Goal: Task Accomplishment & Management: Use online tool/utility

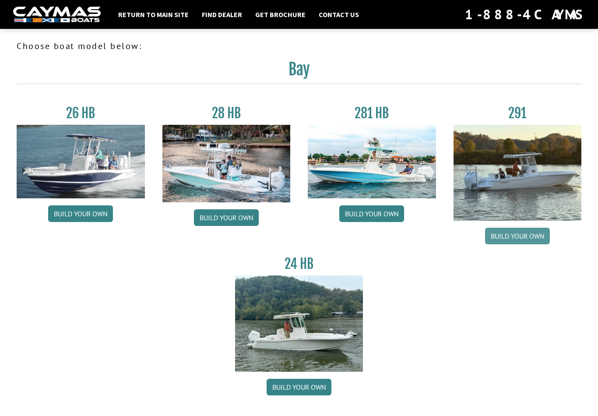
click at [531, 240] on link "Build your own" at bounding box center [517, 236] width 65 height 17
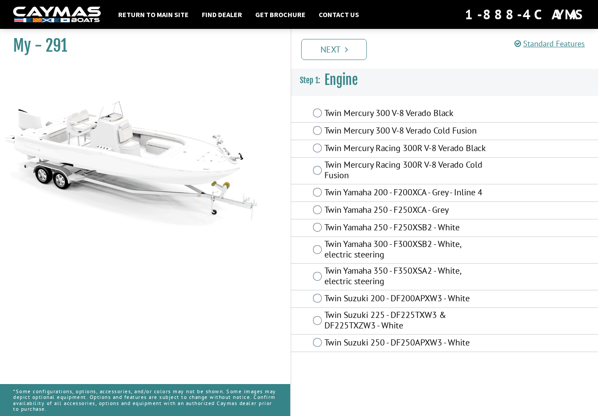
click at [324, 130] on label "Twin Mercury 300 V-8 Verado Cold Fusion" at bounding box center [405, 131] width 163 height 13
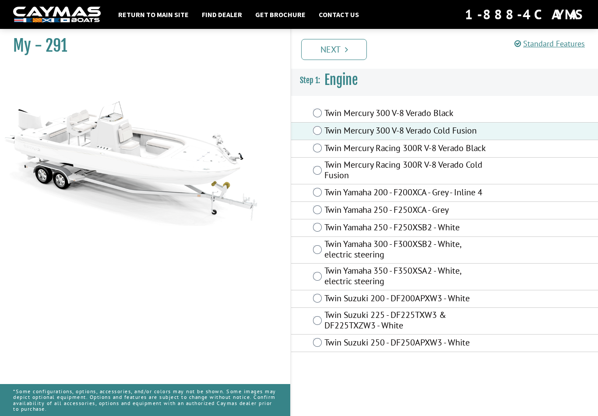
scroll to position [14, 0]
click at [342, 49] on link "Next" at bounding box center [334, 49] width 66 height 21
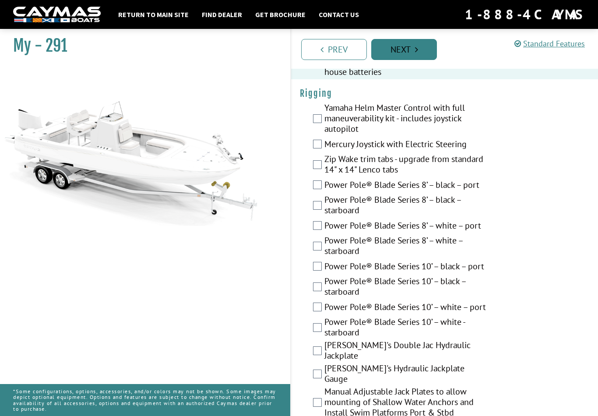
scroll to position [319, 0]
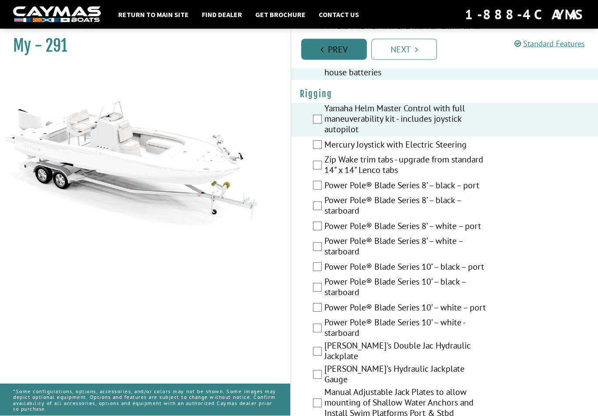
click at [341, 48] on link "Prev" at bounding box center [334, 49] width 66 height 21
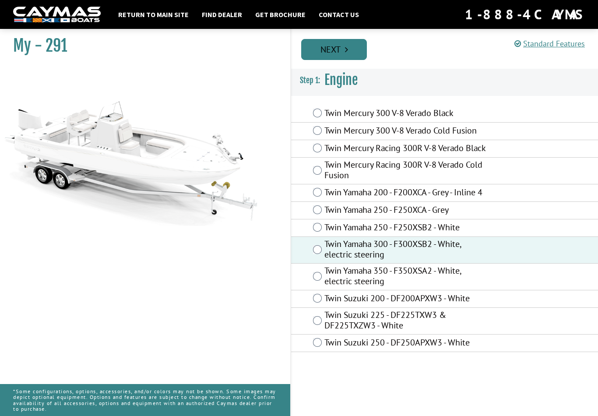
click at [347, 44] on link "Next" at bounding box center [334, 49] width 66 height 21
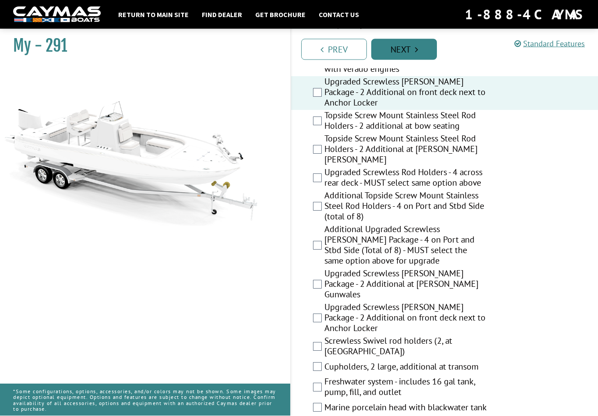
scroll to position [849, 0]
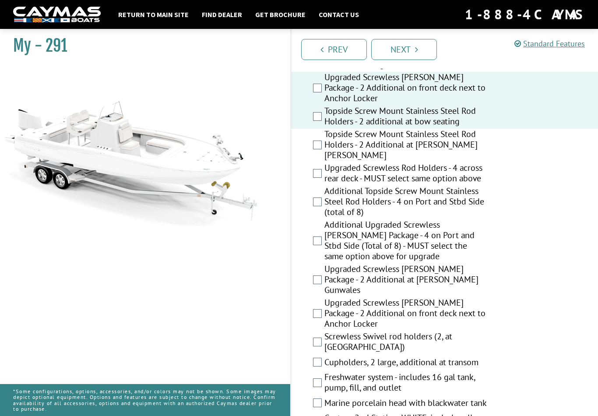
click at [324, 138] on label "Topside Screw Mount Stainless Steel Rod Holders - 2 Additional at [PERSON_NAME]…" at bounding box center [405, 146] width 163 height 34
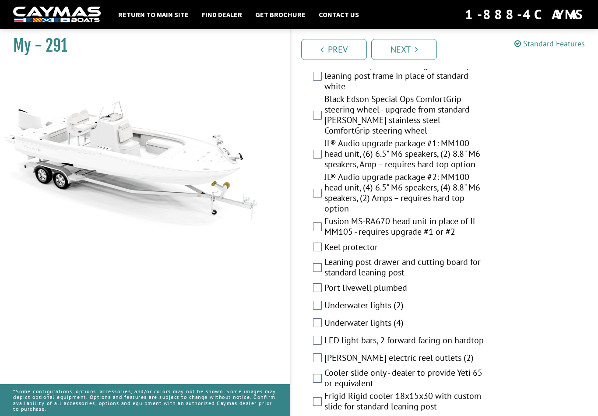
scroll to position [1301, 0]
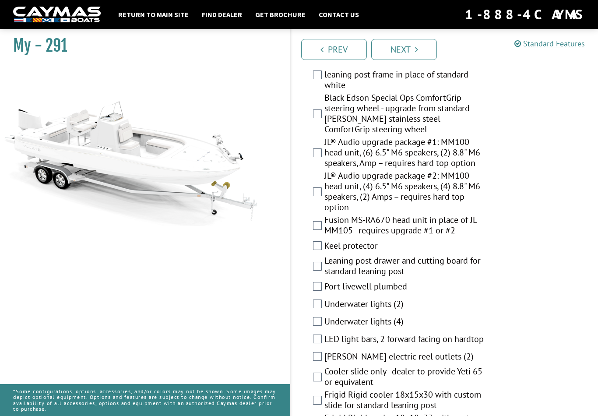
click at [325, 103] on label "Black Edson Special Ops ComfortGrip steering wheel - upgrade from standard [PER…" at bounding box center [405, 114] width 163 height 44
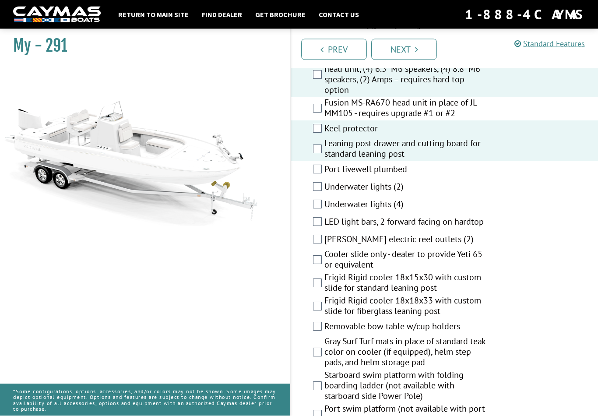
scroll to position [1420, 0]
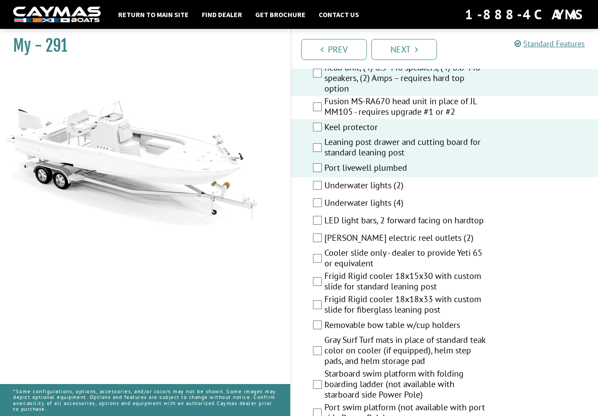
click at [325, 197] on label "Underwater lights (4)" at bounding box center [405, 203] width 163 height 13
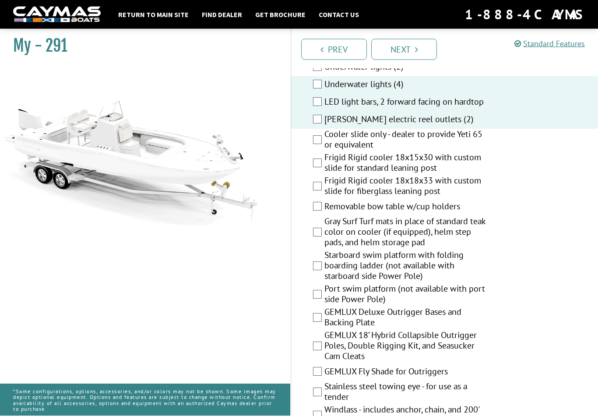
scroll to position [1539, 0]
click at [330, 129] on label "Cooler slide only - dealer to provide Yeti 65 or equivalent" at bounding box center [405, 140] width 163 height 23
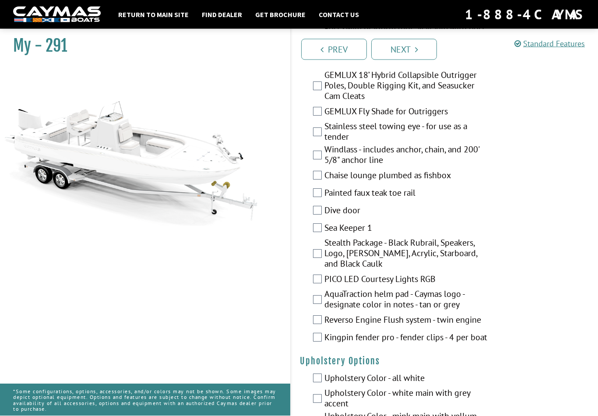
scroll to position [1809, 0]
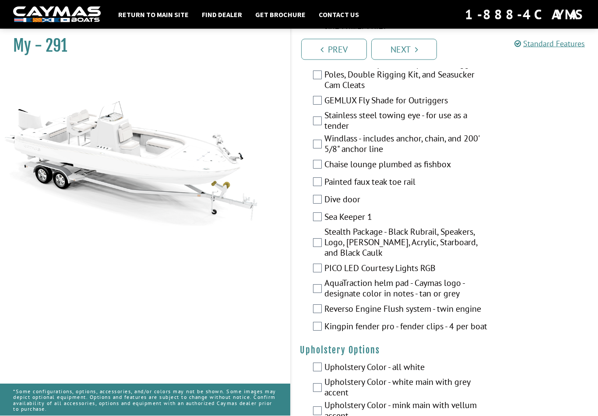
click at [325, 134] on label "Windlass - includes anchor, chain, and 200' 5/8" anchor line" at bounding box center [405, 145] width 163 height 23
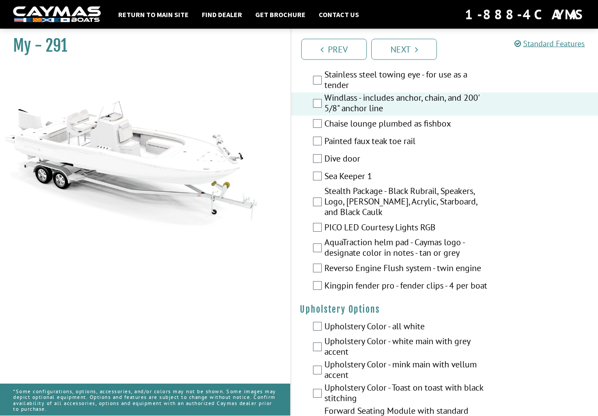
scroll to position [1851, 0]
click at [324, 118] on label "Chaise lounge plumbed as fishbox" at bounding box center [405, 124] width 163 height 13
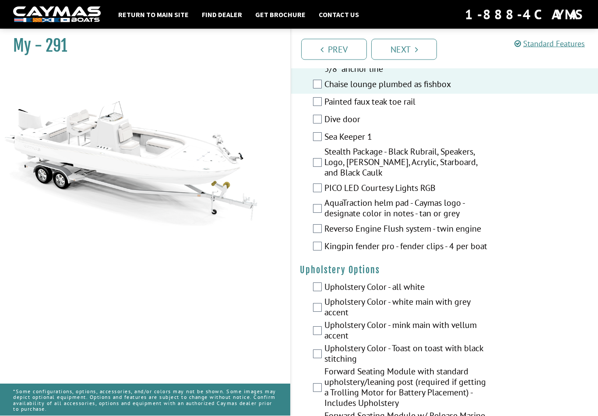
scroll to position [1892, 0]
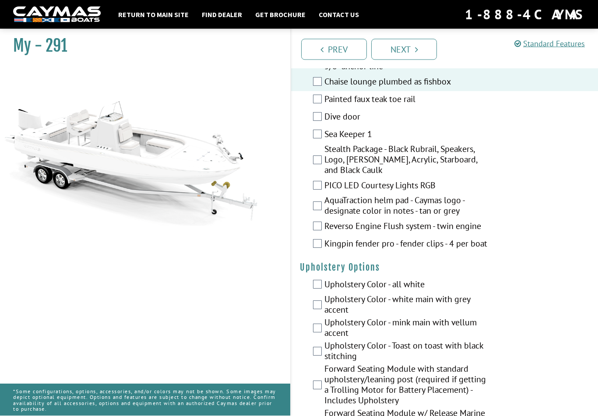
click at [322, 127] on div "Sea Keeper 1" at bounding box center [444, 136] width 307 height 18
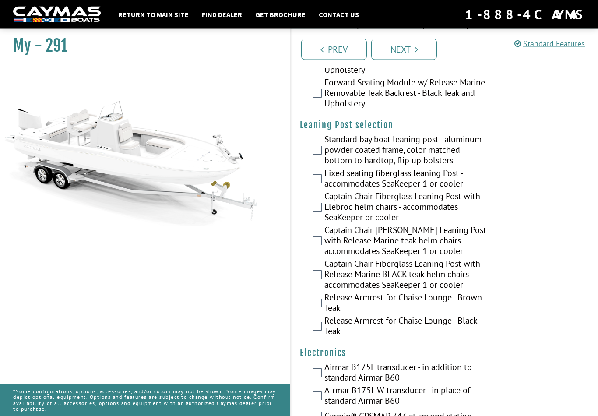
scroll to position [2266, 0]
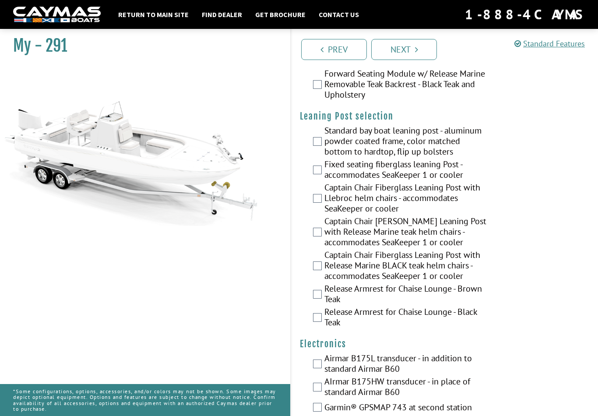
click at [326, 193] on label "Captain Chair Fiberglass Leaning Post with Llebroc helm chairs - accommodates S…" at bounding box center [405, 199] width 163 height 34
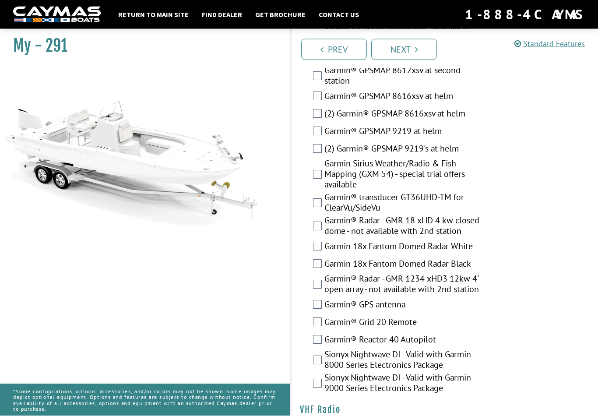
scroll to position [2618, 0]
click at [325, 143] on label "(2) Garmin® GPSMAP 9219's at helm" at bounding box center [405, 149] width 163 height 13
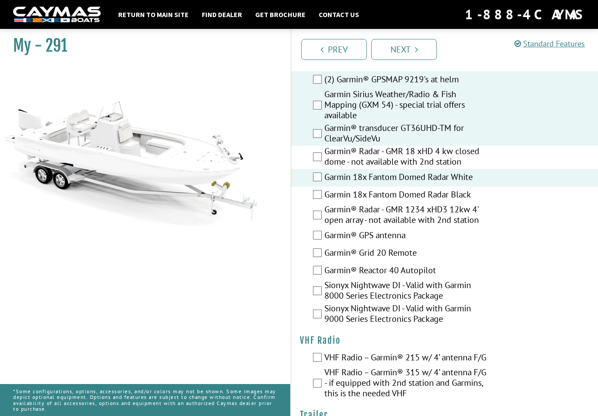
scroll to position [2697, 0]
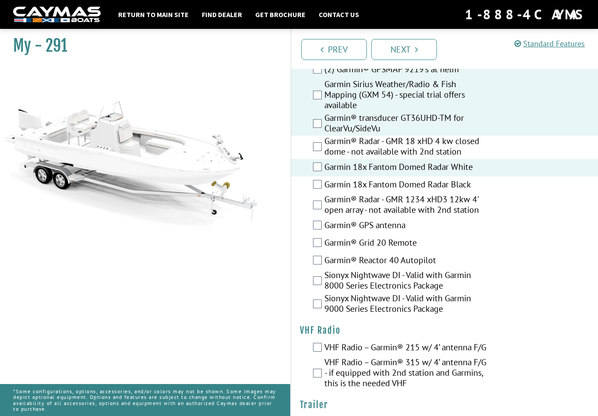
click at [324, 220] on label "Garmin® GPS antenna" at bounding box center [405, 226] width 163 height 13
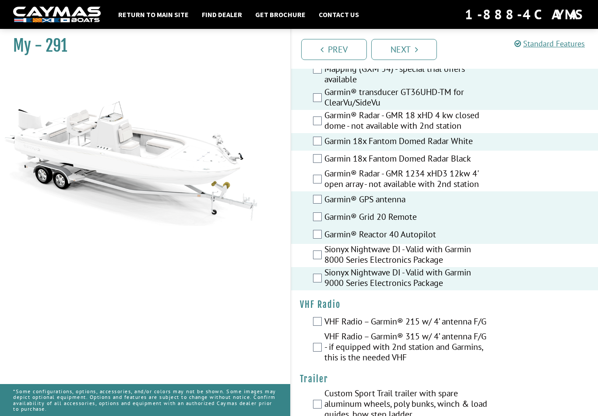
scroll to position [2733, 0]
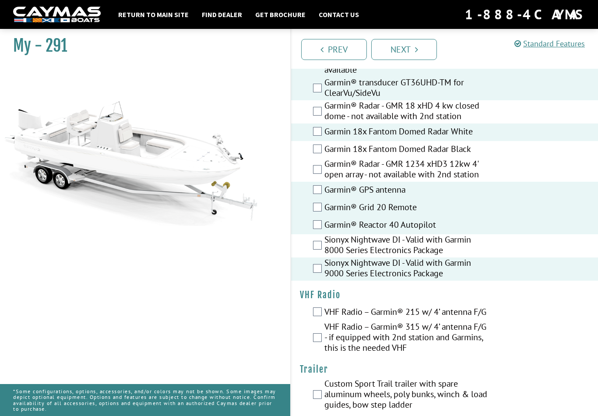
click at [324, 337] on label "VHF Radio – Garmin® 315 w/ 4’ antenna F/G - if equipped with 2nd station and Ga…" at bounding box center [405, 338] width 163 height 34
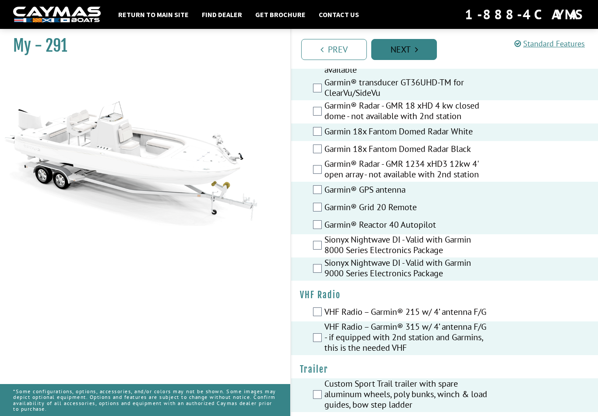
click at [417, 49] on icon "Pagination" at bounding box center [416, 49] width 3 height 9
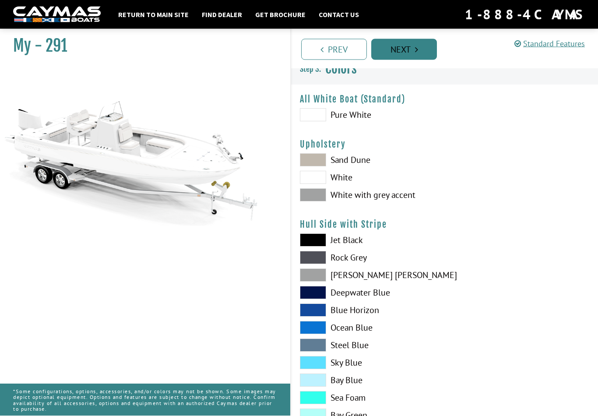
scroll to position [0, 0]
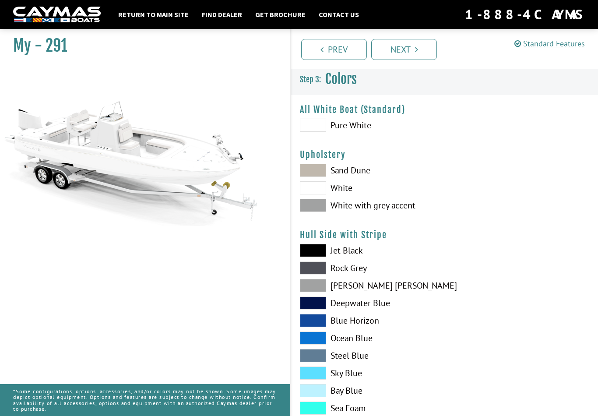
click at [321, 205] on span at bounding box center [313, 205] width 26 height 13
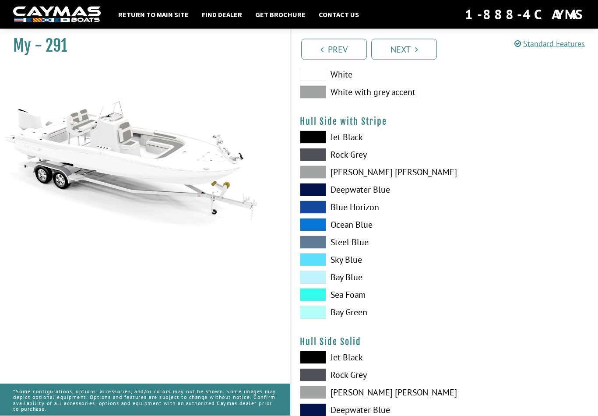
scroll to position [114, 0]
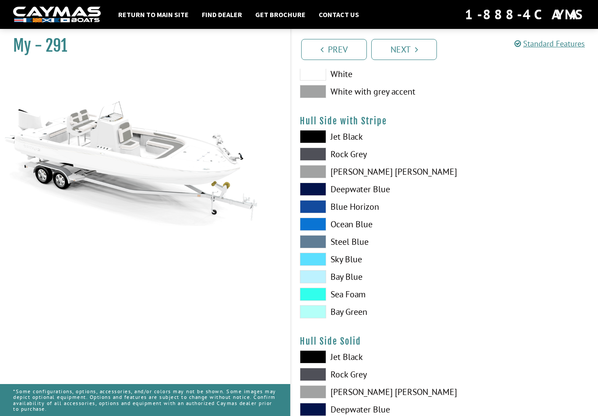
click at [323, 313] on span at bounding box center [313, 311] width 26 height 13
click at [321, 310] on span at bounding box center [313, 311] width 26 height 13
click at [318, 312] on span at bounding box center [313, 311] width 26 height 13
click at [322, 240] on span at bounding box center [313, 241] width 26 height 13
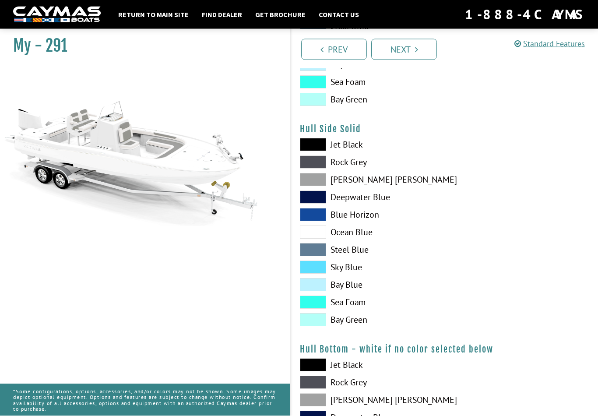
scroll to position [328, 0]
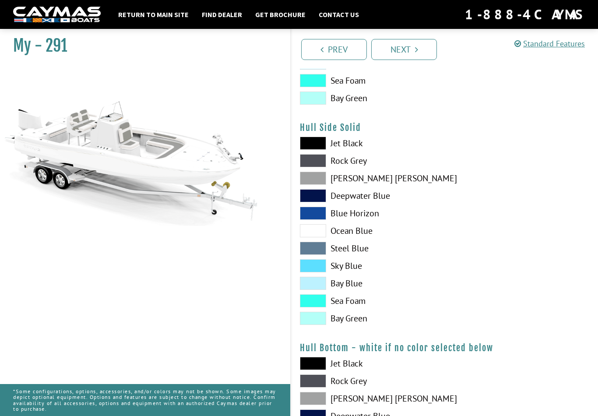
click at [321, 320] on span at bounding box center [313, 318] width 26 height 13
click at [317, 178] on span at bounding box center [313, 178] width 26 height 13
click at [315, 255] on span at bounding box center [313, 248] width 26 height 13
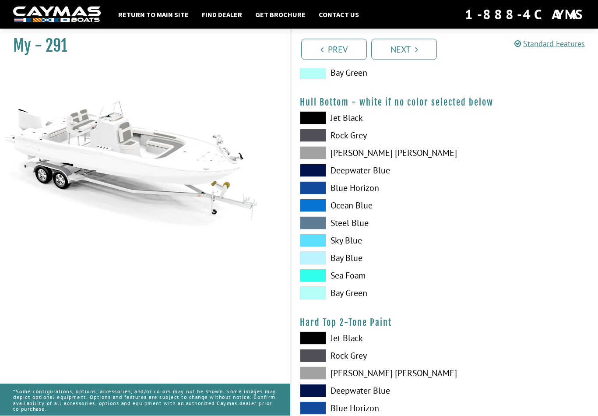
scroll to position [577, 0]
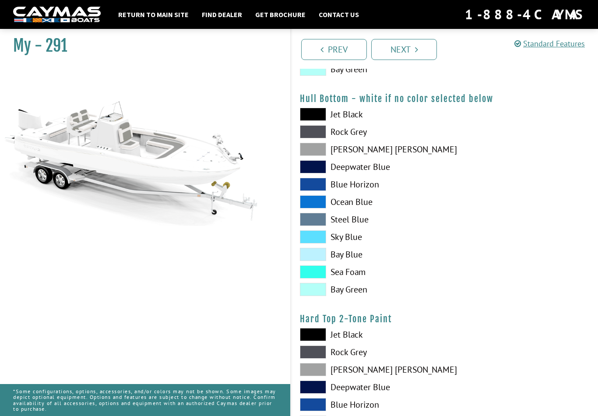
click at [324, 239] on span at bounding box center [313, 236] width 26 height 13
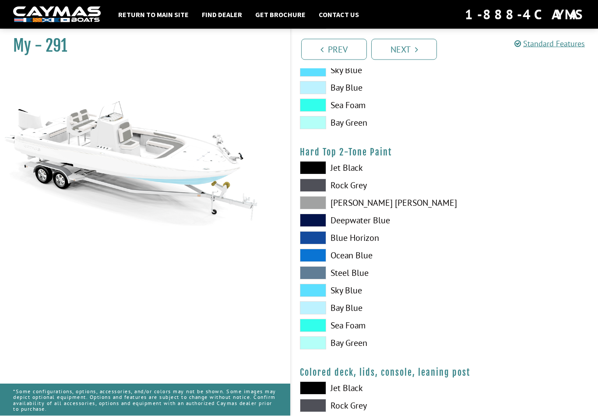
scroll to position [748, 0]
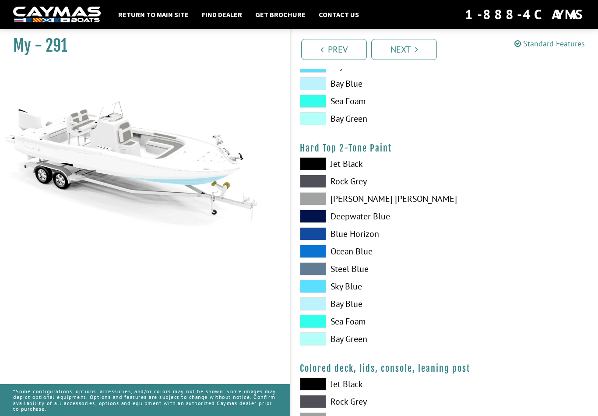
click at [320, 290] on span at bounding box center [313, 286] width 26 height 13
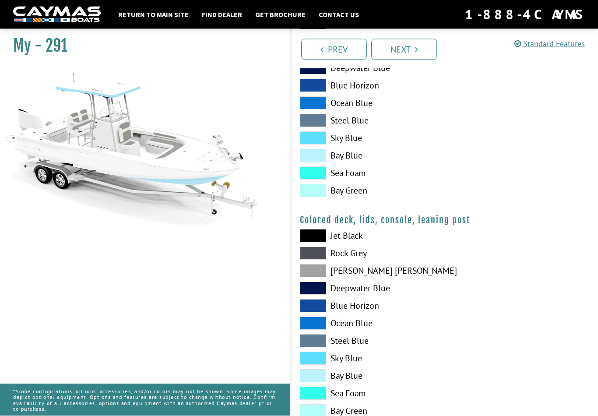
scroll to position [913, 0]
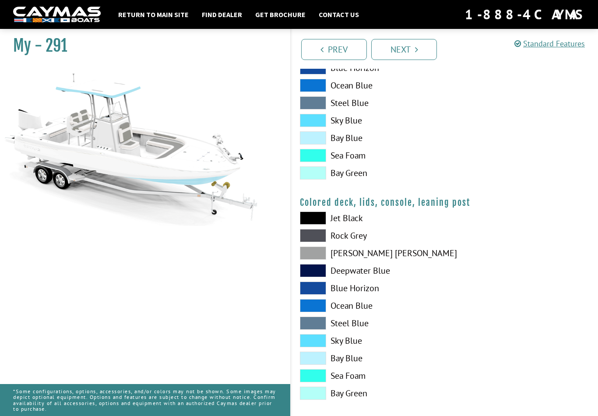
click at [314, 260] on span at bounding box center [313, 253] width 26 height 13
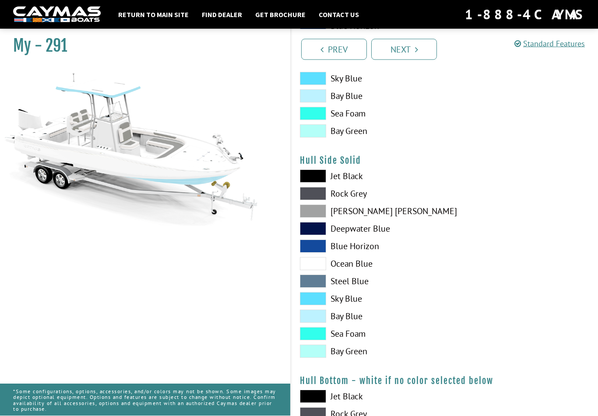
scroll to position [295, 0]
click at [313, 216] on span at bounding box center [313, 211] width 26 height 13
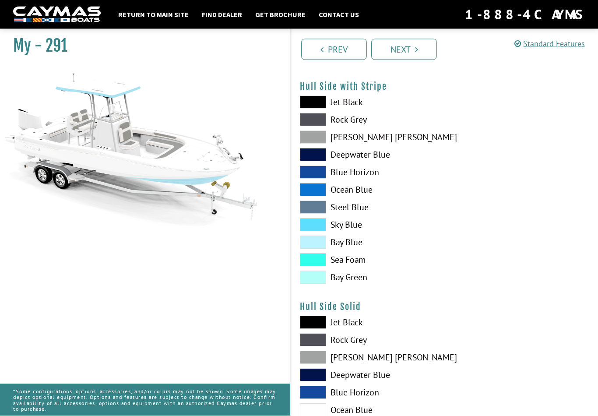
scroll to position [148, 0]
click at [422, 53] on link "Next" at bounding box center [404, 49] width 66 height 21
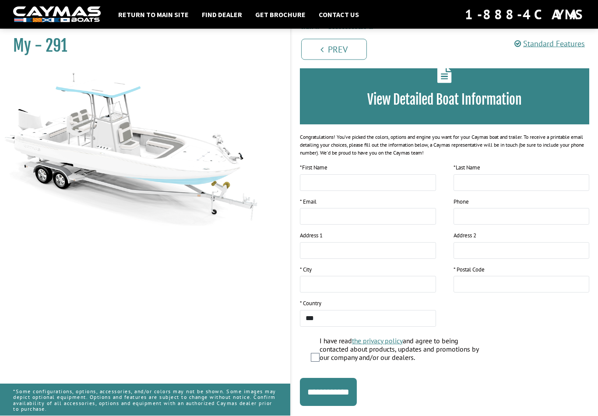
scroll to position [0, 0]
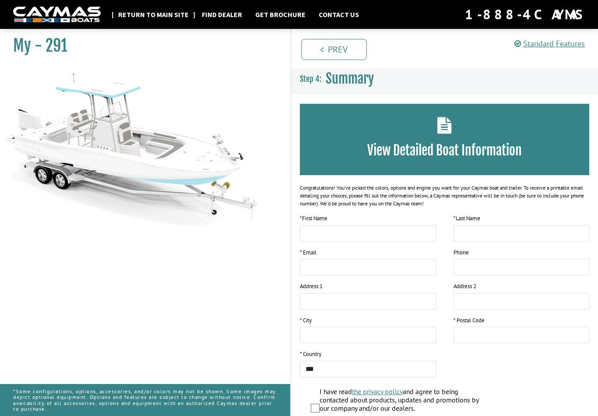
click at [162, 13] on link "Return to main site" at bounding box center [153, 14] width 79 height 11
